Goal: Communication & Community: Answer question/provide support

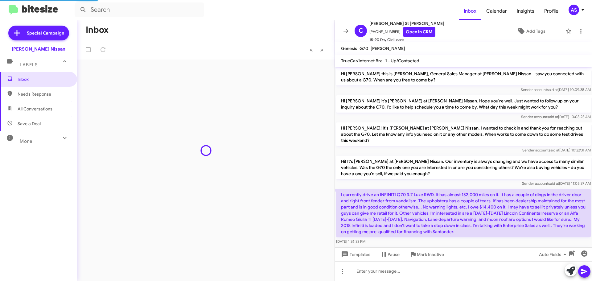
scroll to position [64, 0]
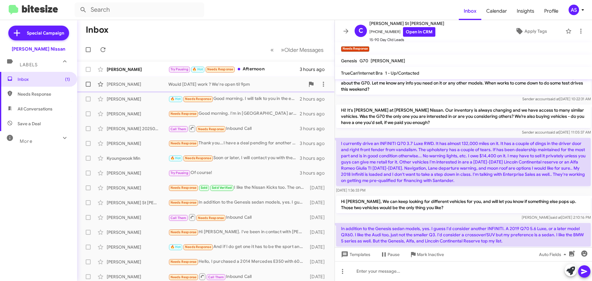
click at [246, 84] on div "Would [DATE] work ? We're open til 9pm" at bounding box center [236, 84] width 137 height 6
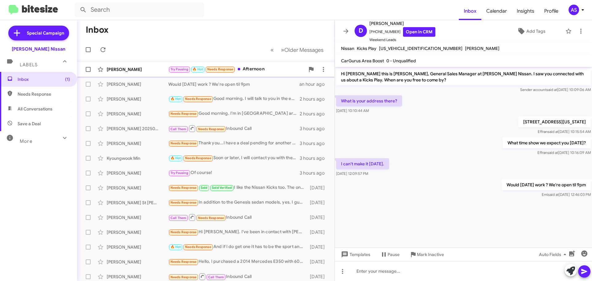
click at [270, 70] on div "Try Pausing 🔥 Hot Needs Response Afternoon" at bounding box center [236, 69] width 137 height 7
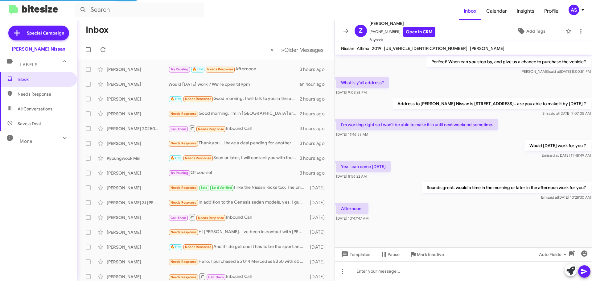
scroll to position [399, 0]
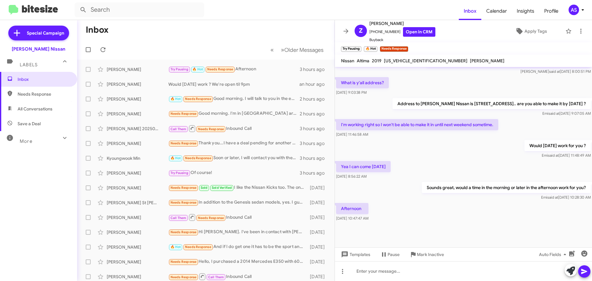
click at [481, 223] on div at bounding box center [463, 238] width 257 height 31
click at [518, 31] on icon at bounding box center [520, 31] width 6 height 6
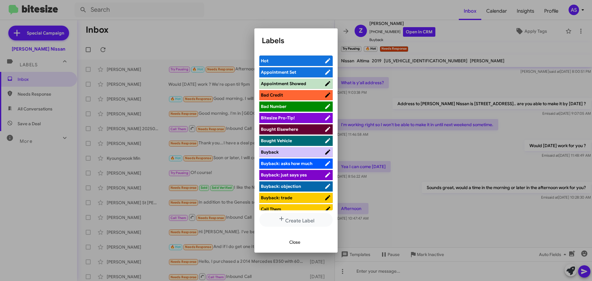
click at [275, 68] on li "Appointment Set" at bounding box center [295, 72] width 73 height 10
click at [280, 71] on span "Appointment Set" at bounding box center [278, 72] width 35 height 6
click at [297, 246] on span "Close" at bounding box center [294, 242] width 11 height 11
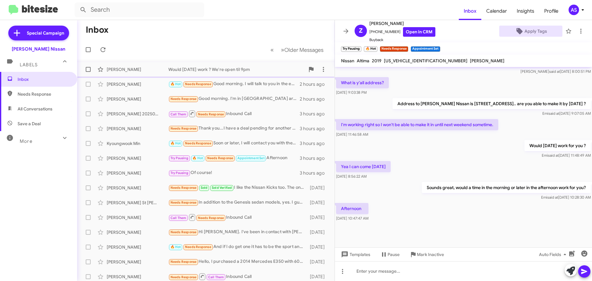
click at [210, 71] on div "Would [DATE] work ? We're open til 9pm" at bounding box center [236, 69] width 137 height 6
